Goal: Find contact information: Find contact information

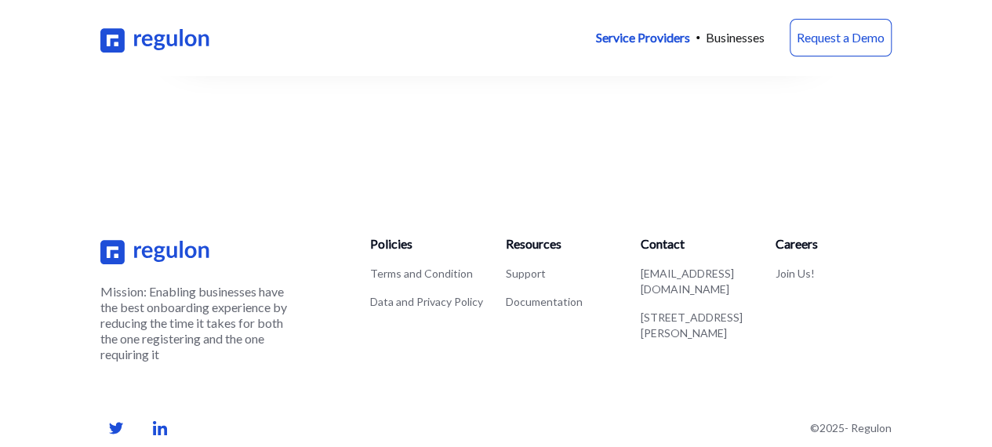
scroll to position [2619, 0]
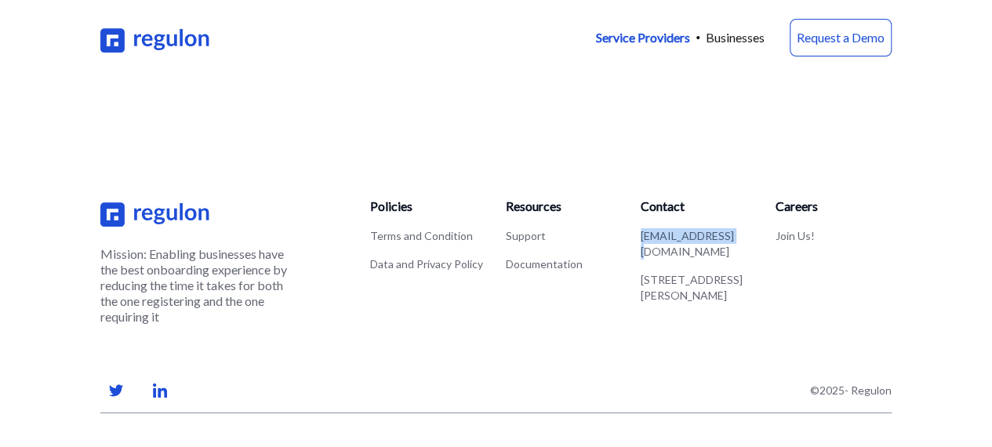
drag, startPoint x: 765, startPoint y: 211, endPoint x: 651, endPoint y: 208, distance: 114.5
click at [651, 208] on div "Mission: Enabling businesses have the best onboarding experience by reducing th…" at bounding box center [495, 261] width 791 height 128
copy link "[EMAIL_ADDRESS][DOMAIN_NAME]"
click at [777, 122] on div "Mission: Enabling businesses have the best onboarding experience by reducing th…" at bounding box center [495, 305] width 791 height 367
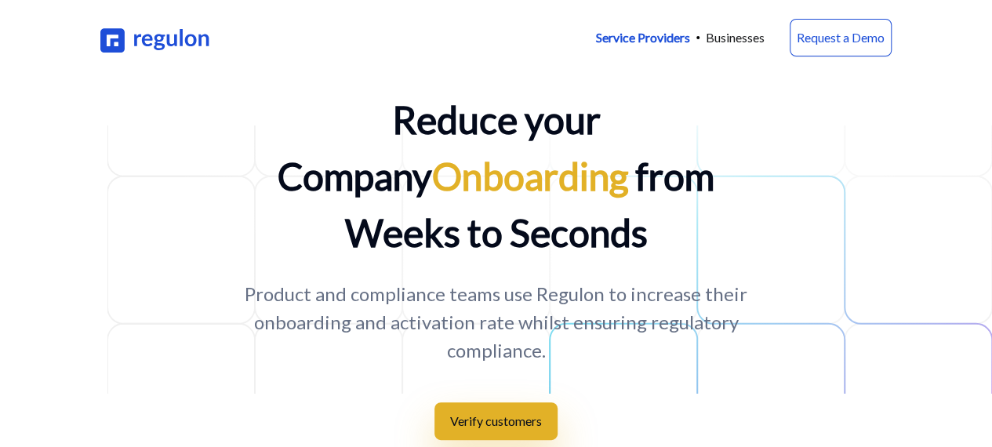
scroll to position [0, 6]
